Goal: Information Seeking & Learning: Learn about a topic

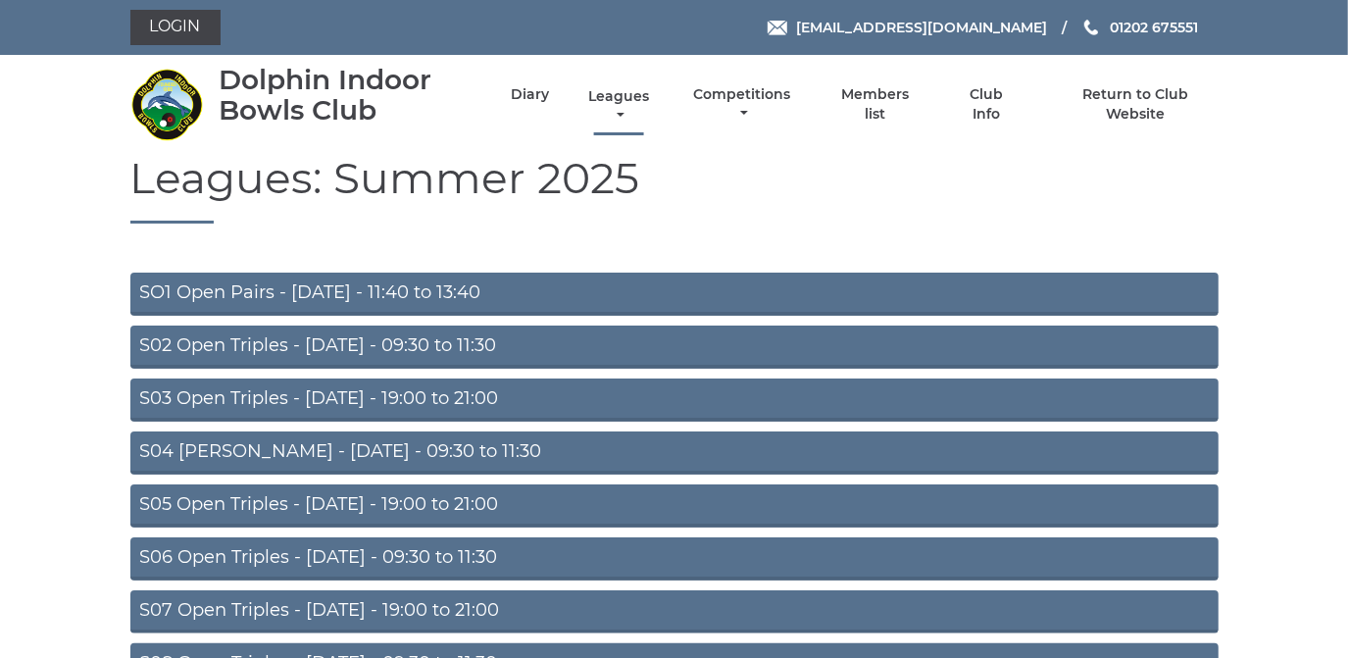
click at [612, 94] on link "Leagues" at bounding box center [618, 106] width 71 height 38
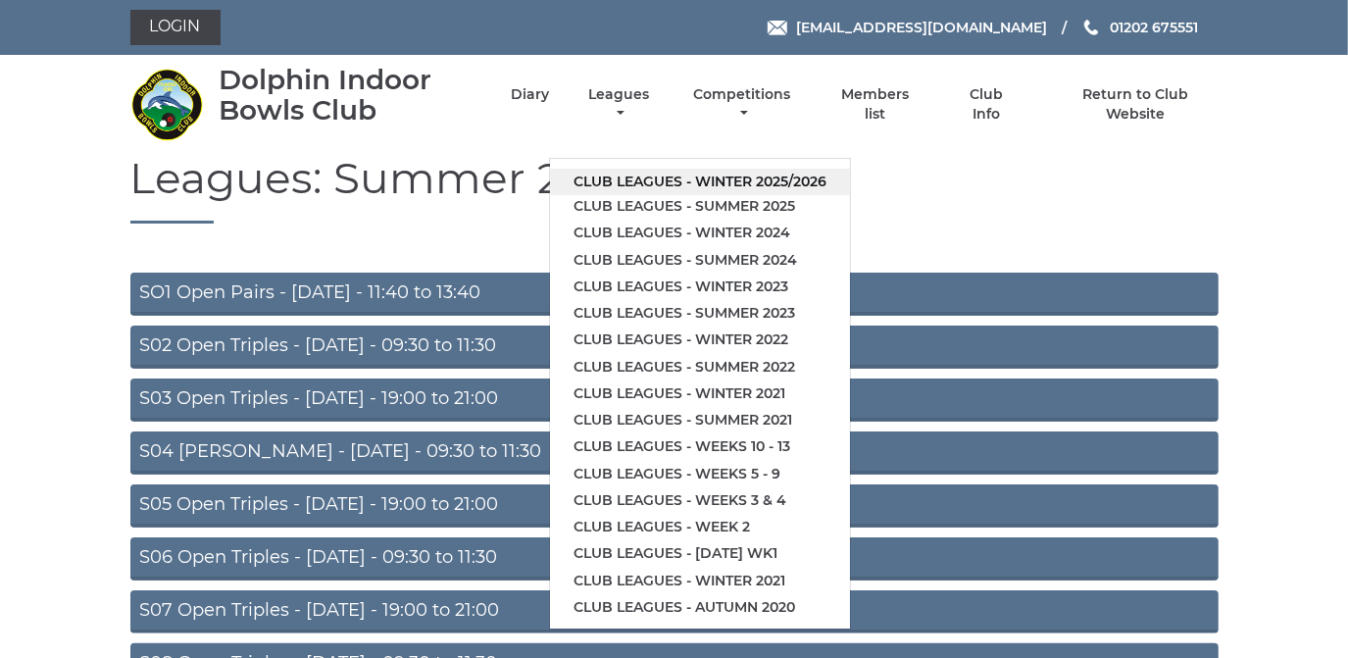
click at [627, 180] on link "Club leagues - Winter 2025/2026" at bounding box center [700, 182] width 300 height 26
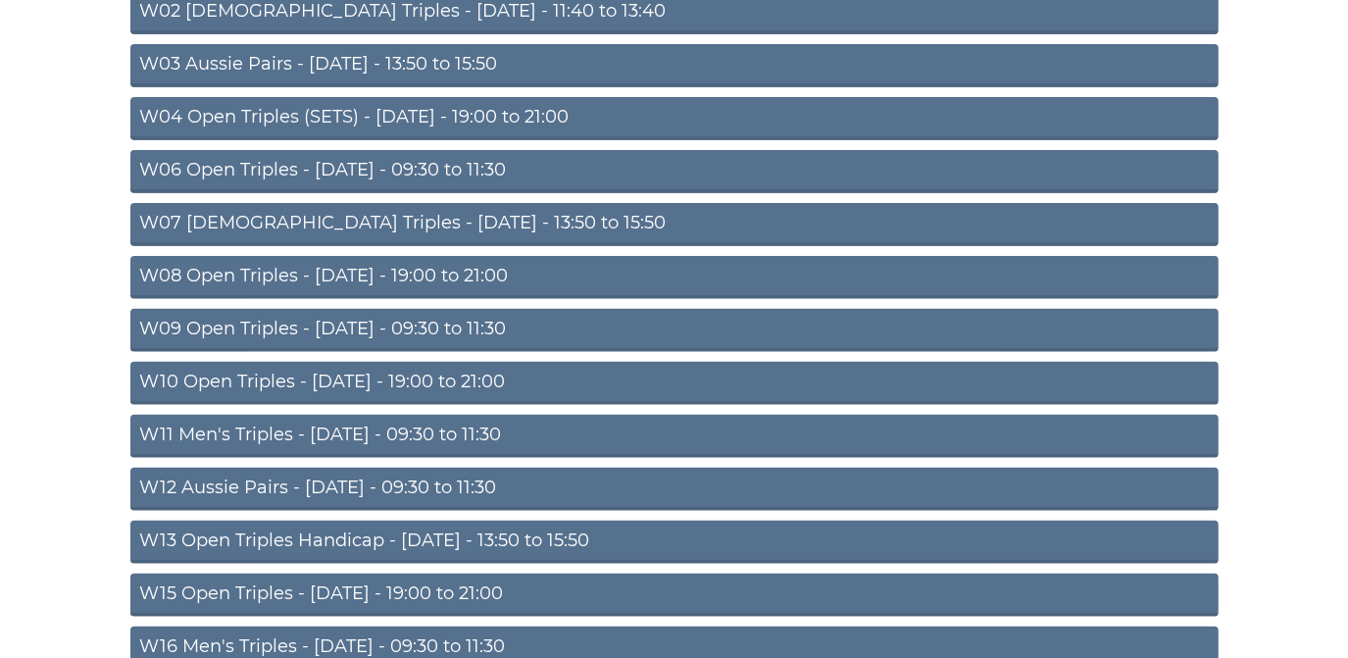
scroll to position [445, 0]
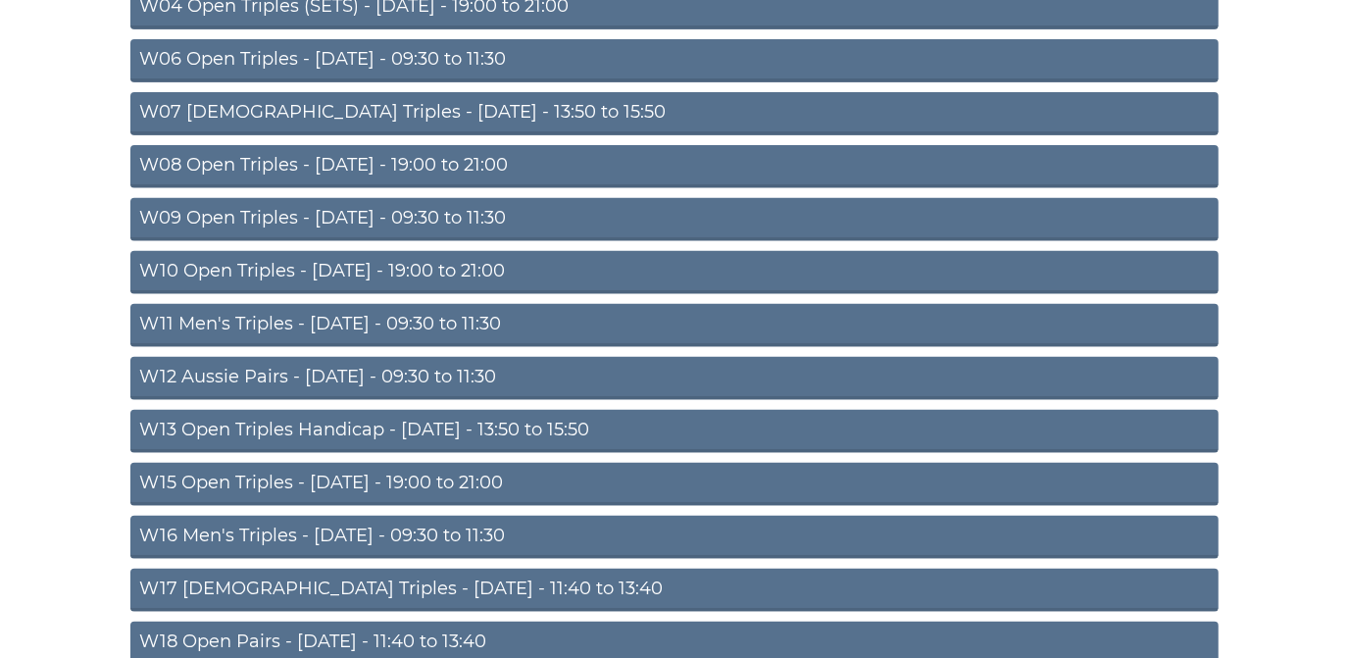
click at [486, 260] on link "W10 Open Triples - Wednesday - 19:00 to 21:00" at bounding box center [674, 272] width 1088 height 43
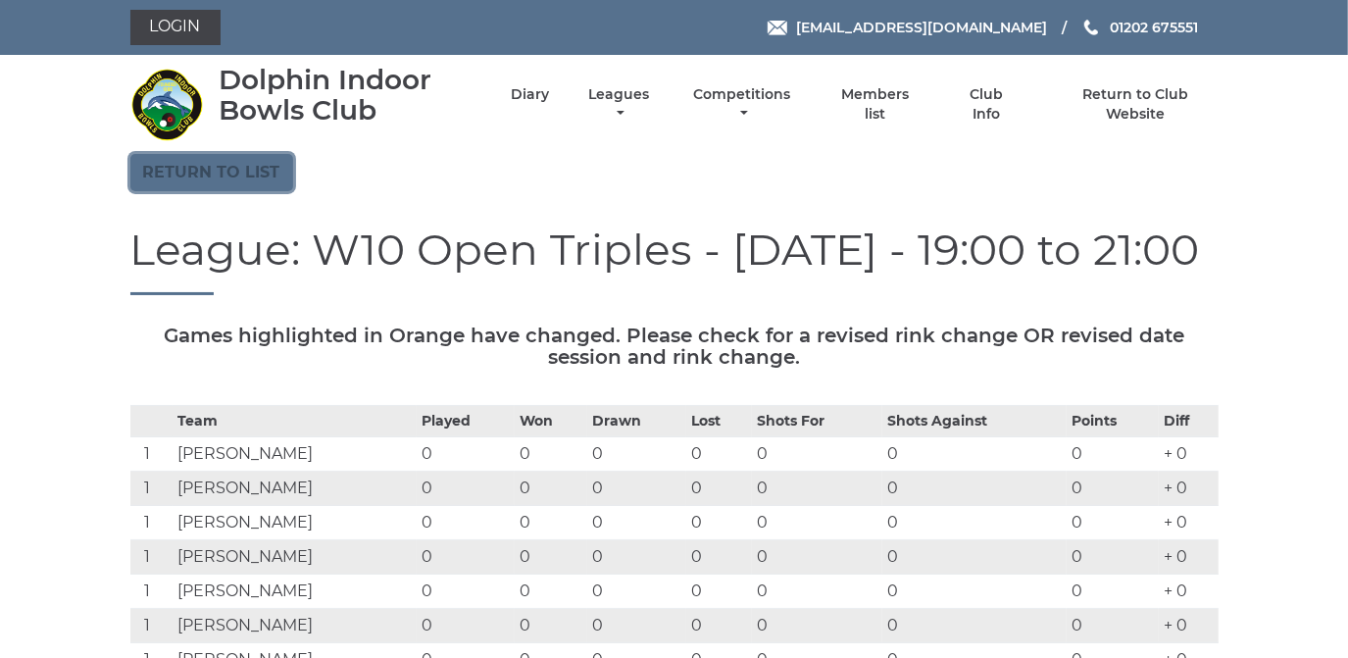
click at [259, 169] on link "Return to list" at bounding box center [211, 172] width 163 height 37
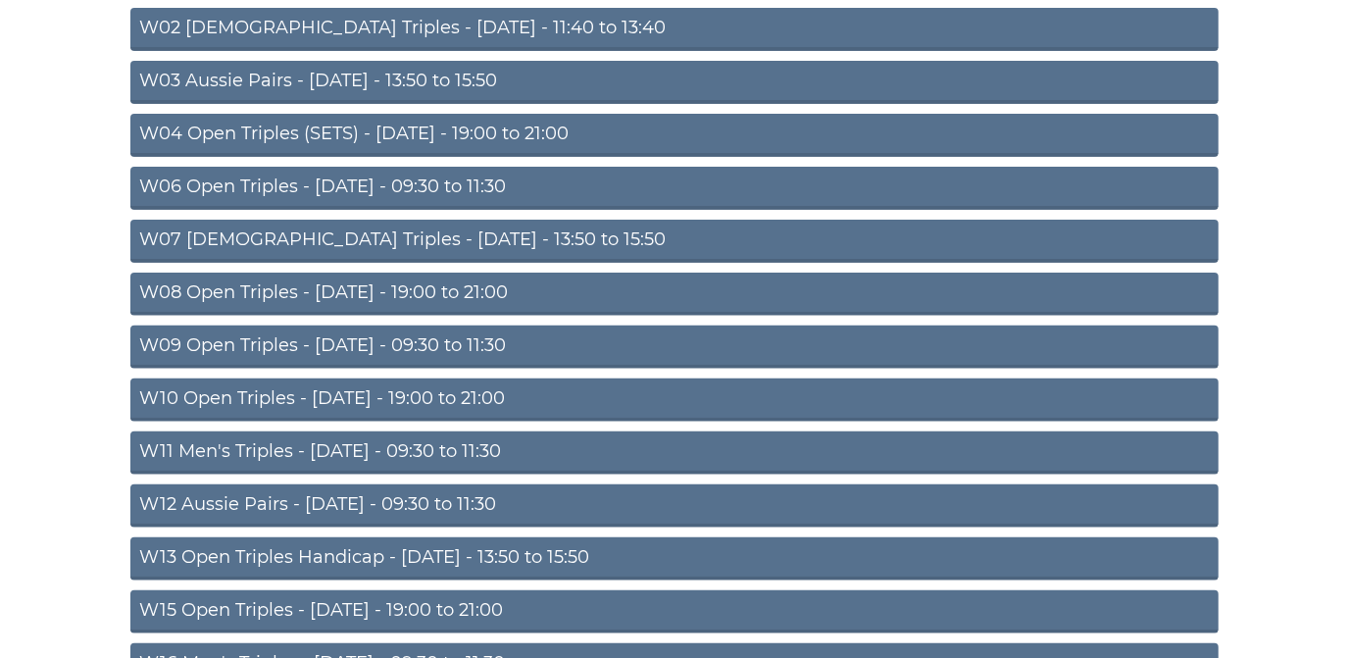
scroll to position [356, 0]
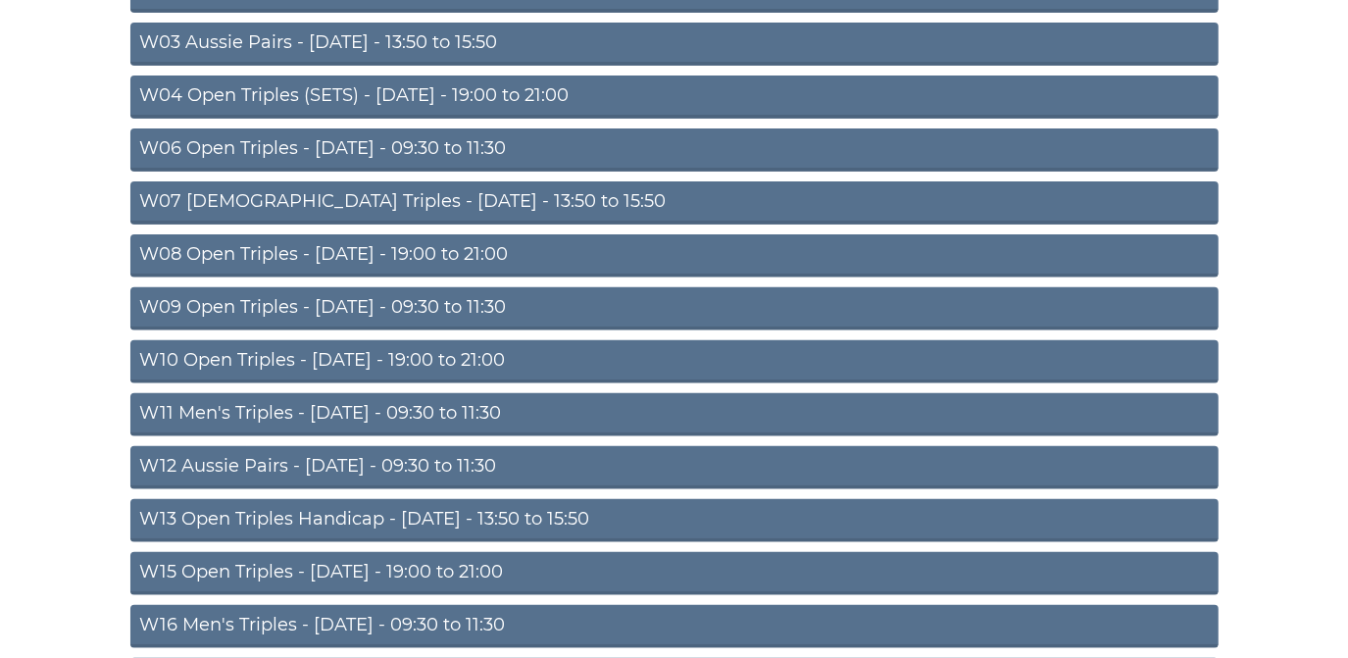
click at [422, 297] on link "W09 Open Triples - Wednesday - 09:30 to 11:30" at bounding box center [674, 308] width 1088 height 43
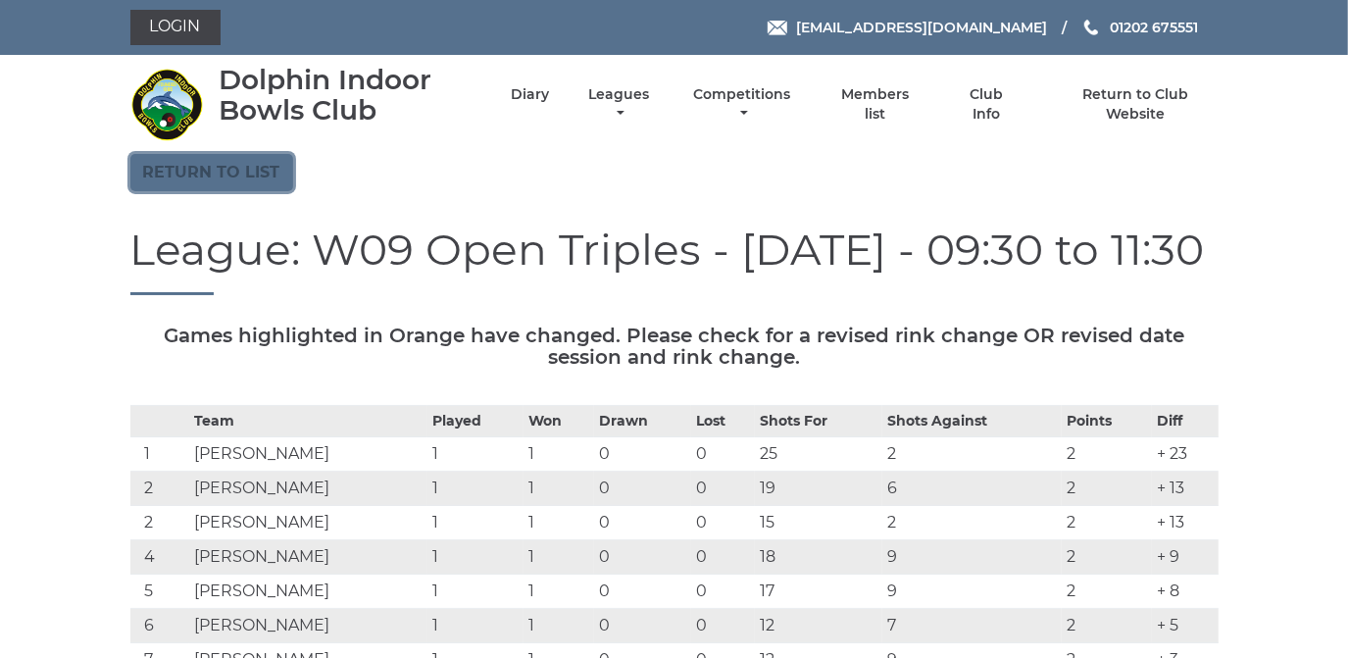
click at [244, 166] on link "Return to list" at bounding box center [211, 172] width 163 height 37
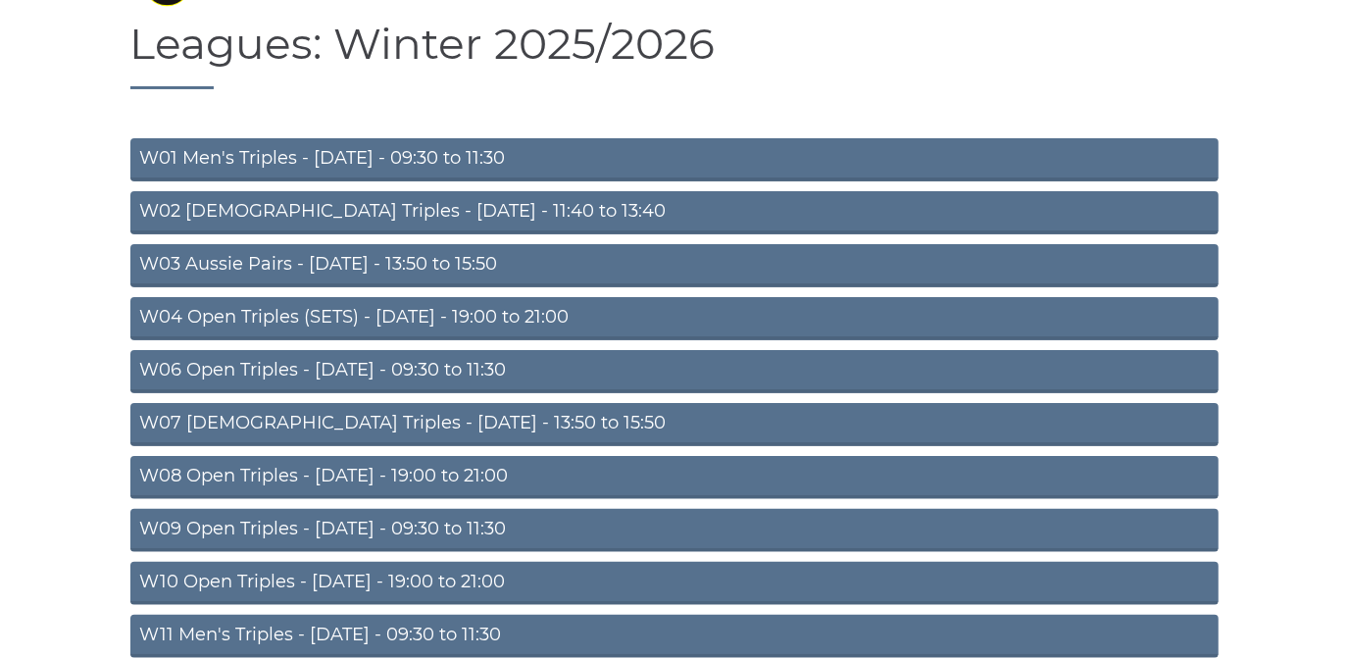
scroll to position [177, 0]
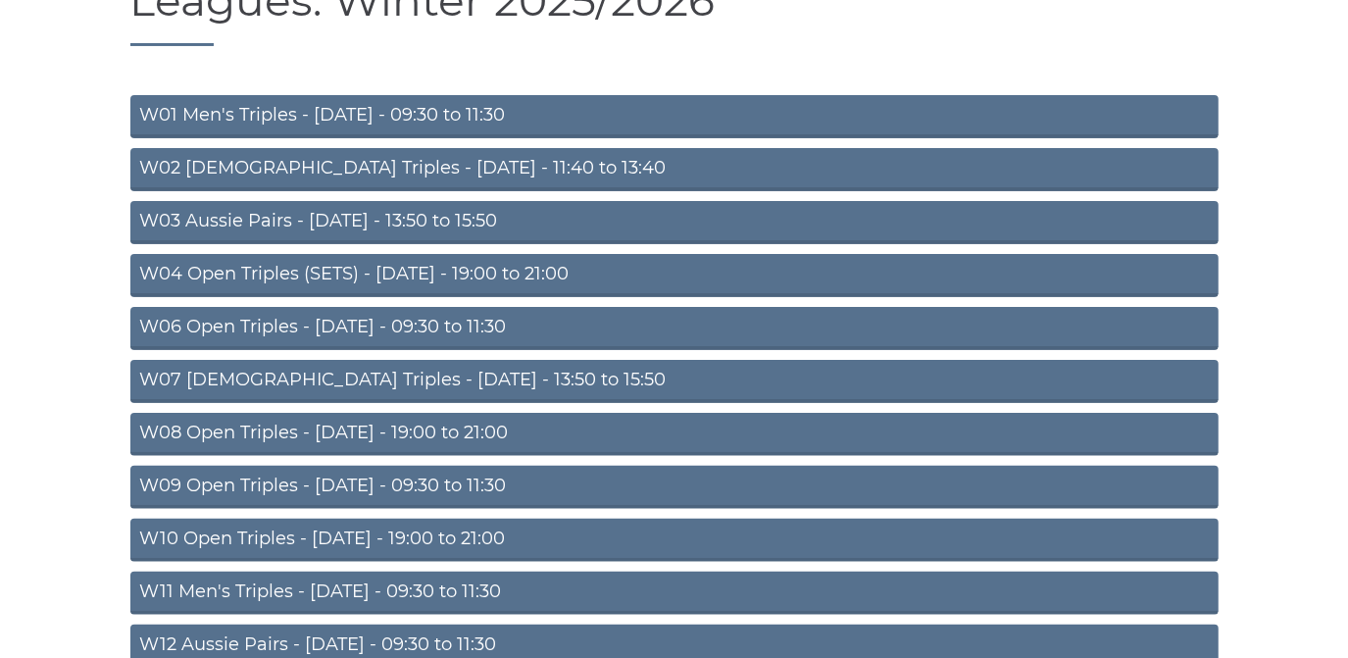
click at [426, 423] on link "W08 Open Triples - [DATE] - 19:00 to 21:00" at bounding box center [674, 434] width 1088 height 43
